Goal: Task Accomplishment & Management: Manage account settings

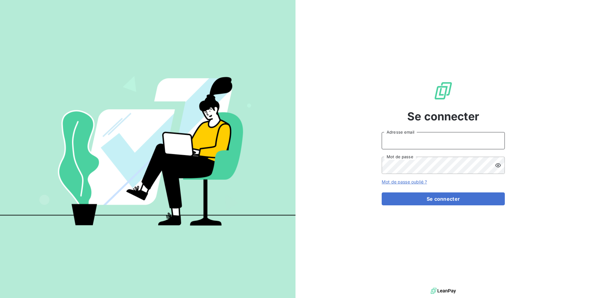
click at [432, 138] on input "Adresse email" at bounding box center [443, 140] width 123 height 17
type input "[PERSON_NAME][EMAIL_ADDRESS][DOMAIN_NAME]"
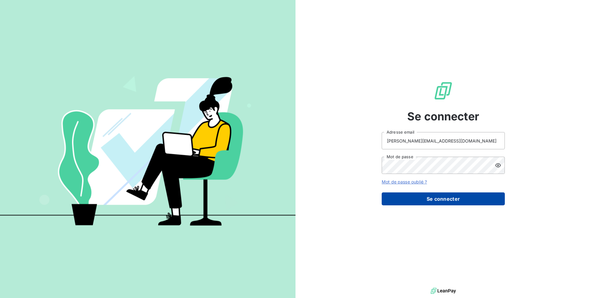
click at [454, 194] on button "Se connecter" at bounding box center [443, 198] width 123 height 13
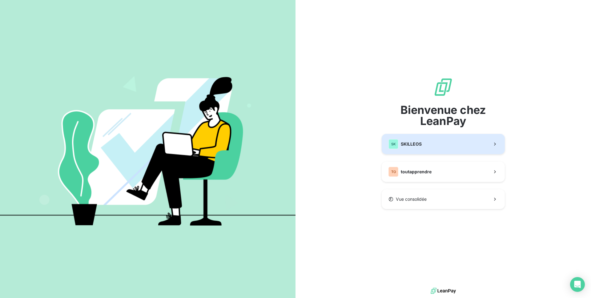
click at [422, 153] on button "SK SKILLEOS" at bounding box center [443, 144] width 123 height 20
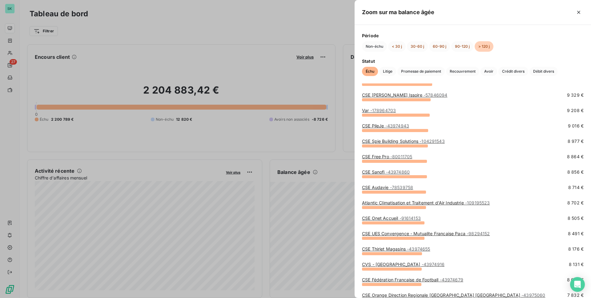
scroll to position [680, 0]
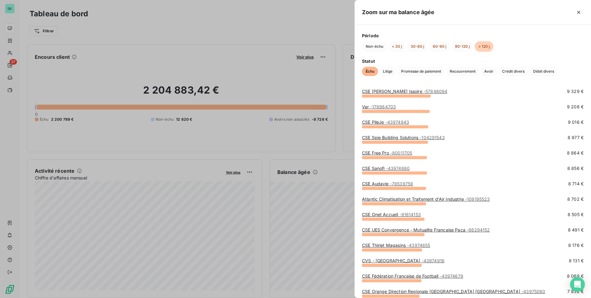
click at [285, 161] on div at bounding box center [295, 149] width 591 height 298
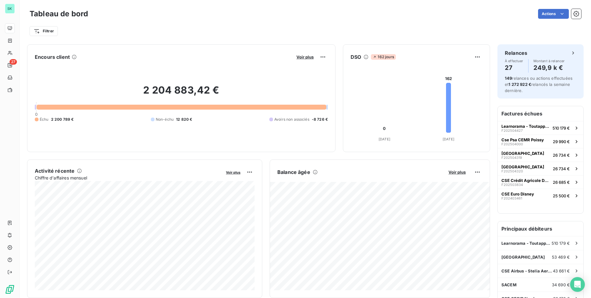
click at [338, 138] on div "Encours client Voir plus 2 204 883,42 € 0 Échu 2 200 789 € Non-échu 12 820 € Av…" at bounding box center [258, 98] width 463 height 108
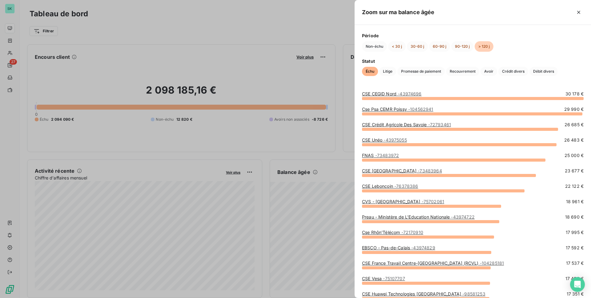
click at [307, 35] on div at bounding box center [295, 149] width 591 height 298
